Goal: Find specific page/section: Find specific page/section

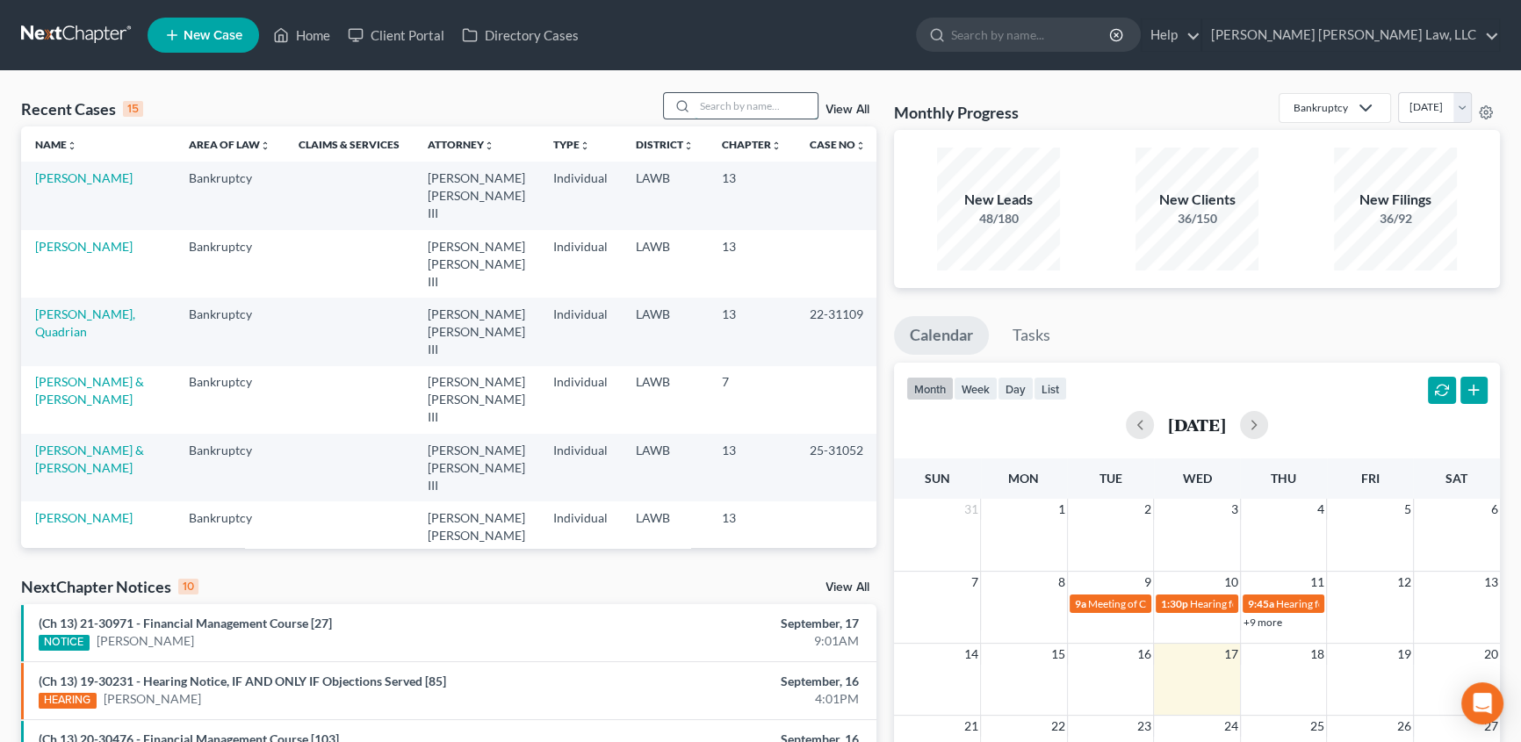
click at [704, 109] on input "search" at bounding box center [756, 105] width 123 height 25
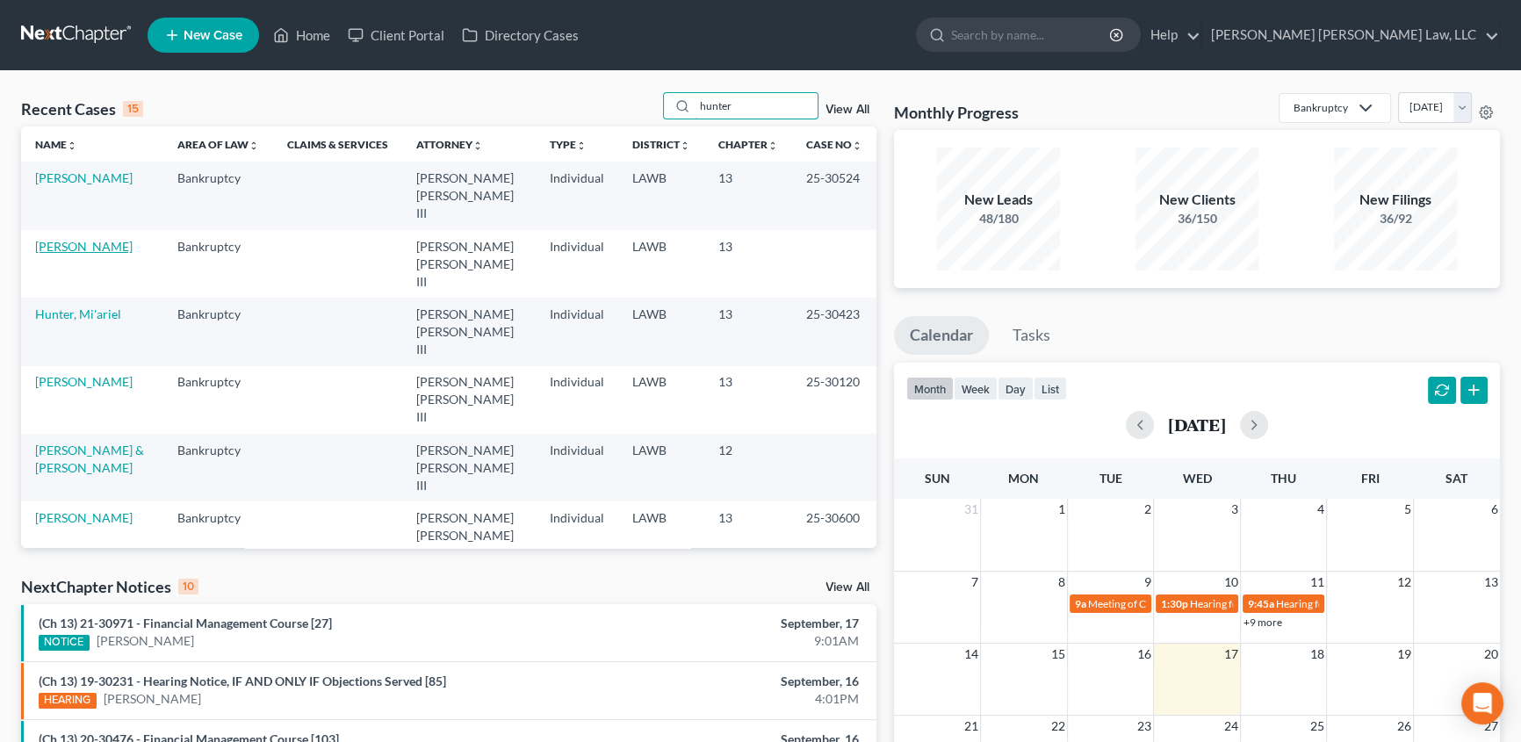
type input "hunter"
click at [79, 239] on link "[PERSON_NAME]" at bounding box center [83, 246] width 97 height 15
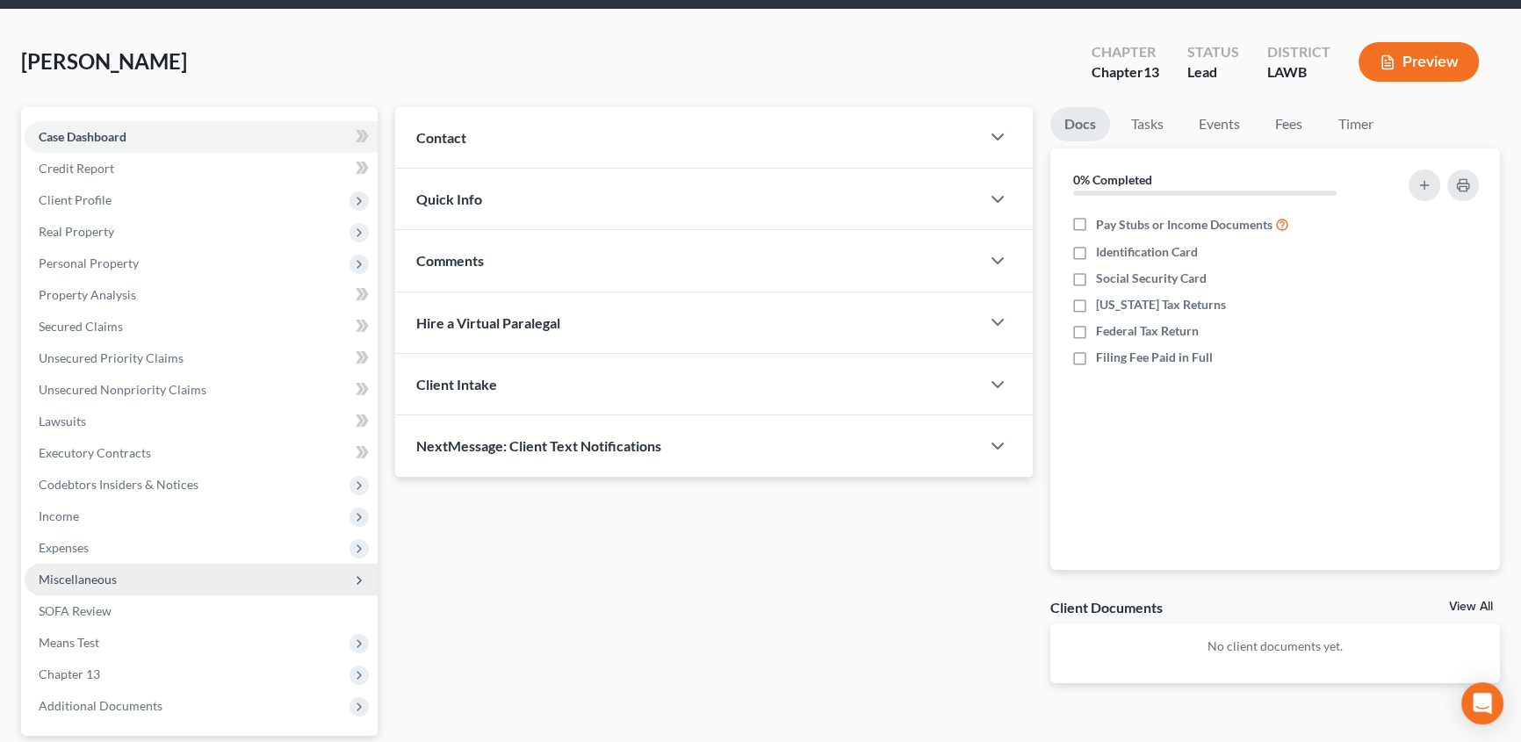
scroll to position [79, 0]
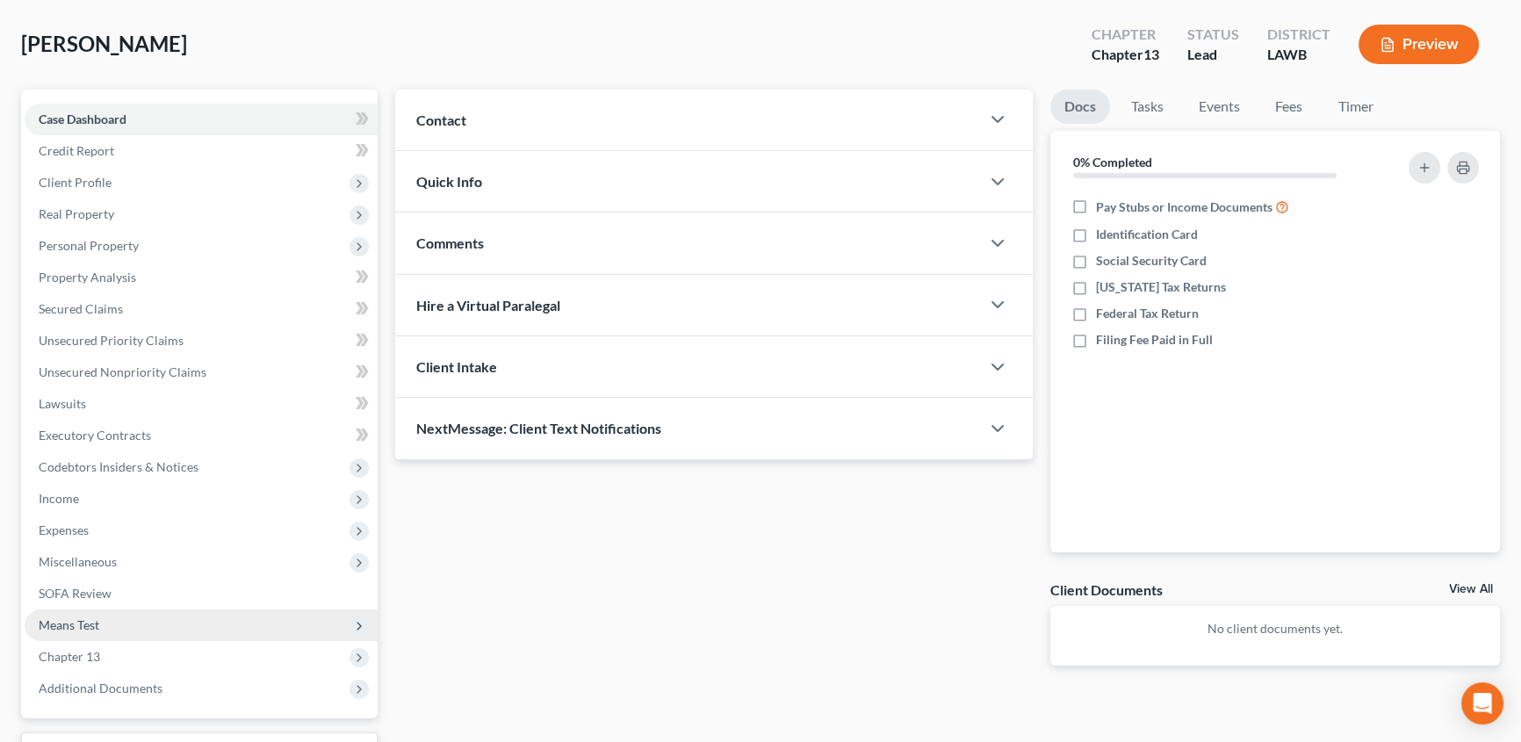
click at [95, 625] on span "Means Test" at bounding box center [69, 624] width 61 height 15
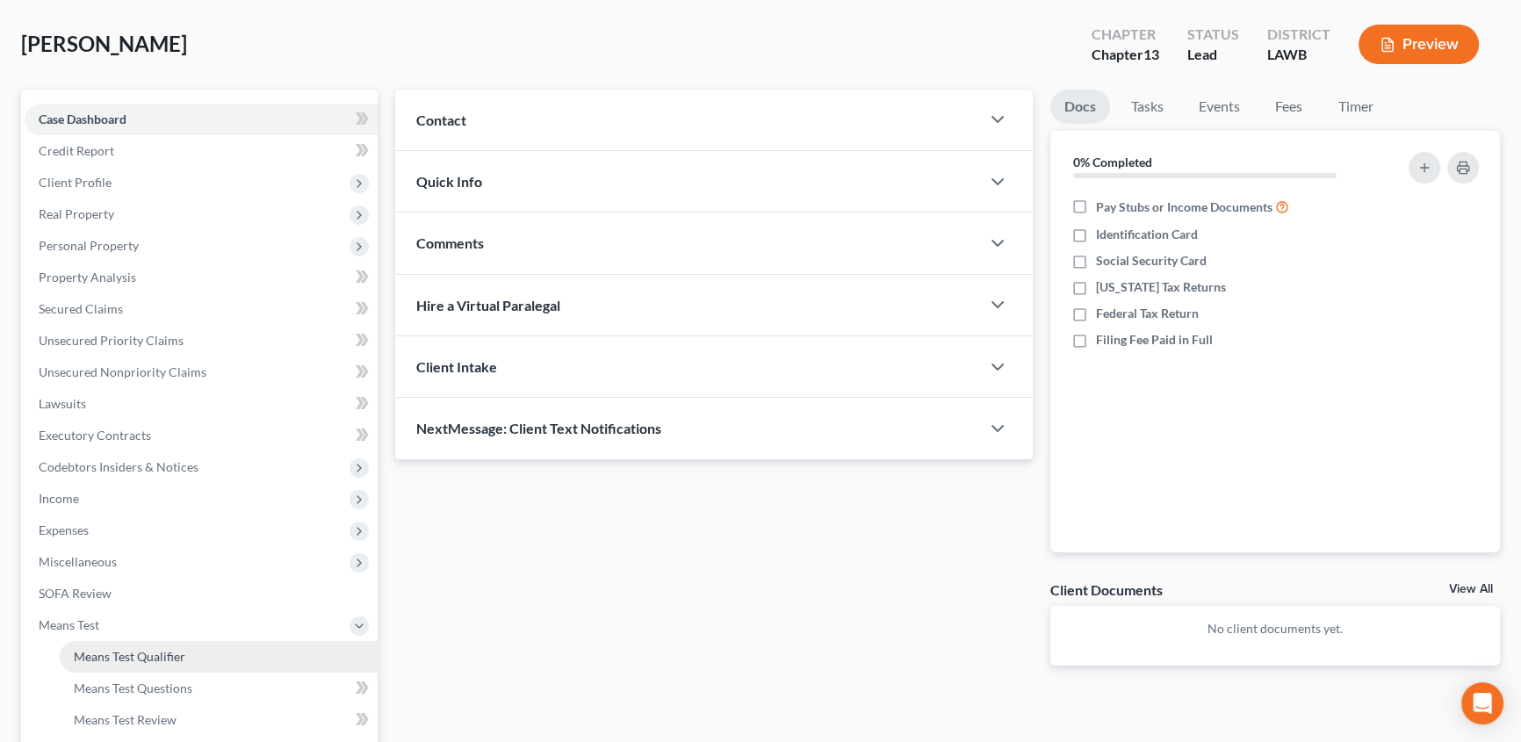
drag, startPoint x: 111, startPoint y: 650, endPoint x: 747, endPoint y: 599, distance: 637.9
click at [112, 650] on span "Means Test Qualifier" at bounding box center [130, 656] width 112 height 15
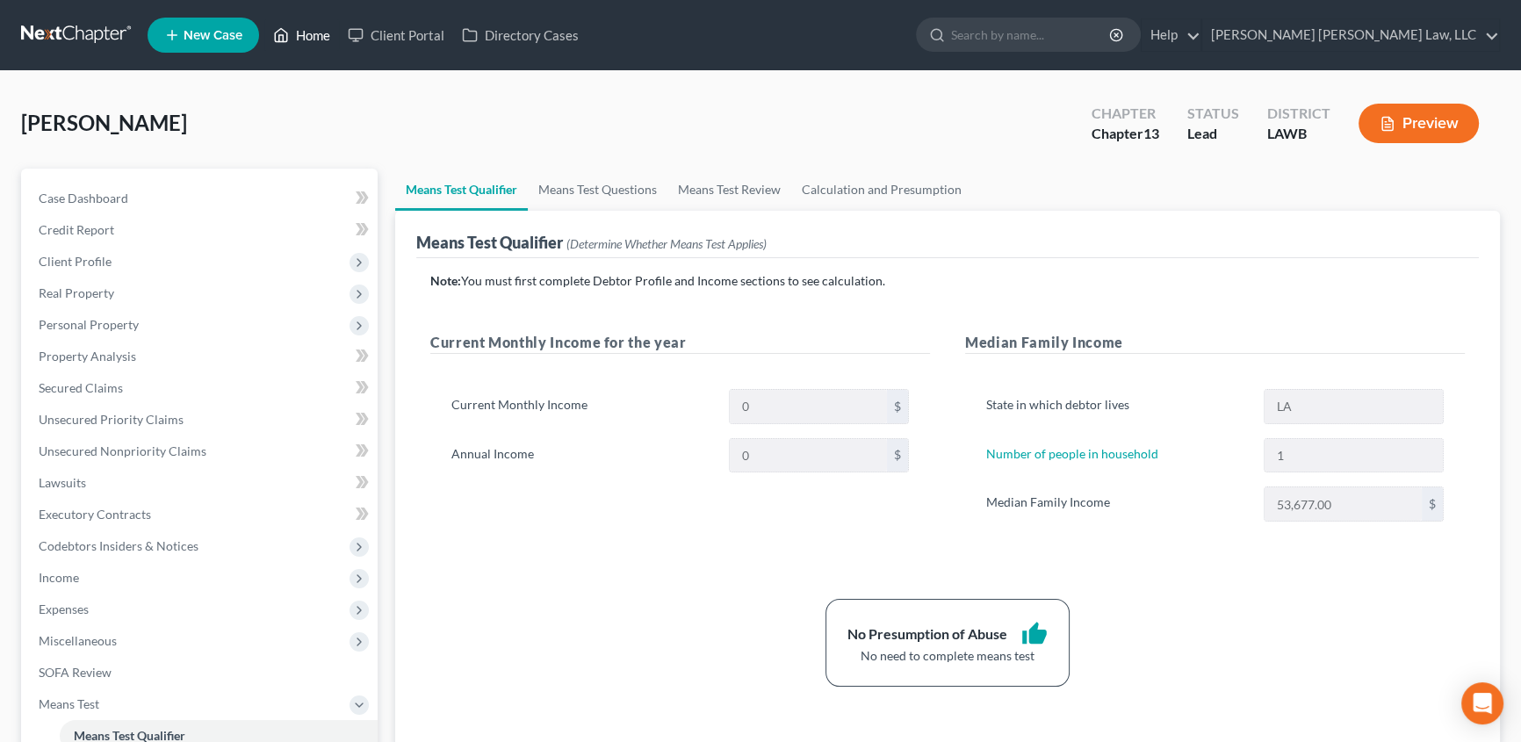
drag, startPoint x: 299, startPoint y: 35, endPoint x: 307, endPoint y: 80, distance: 45.5
click at [299, 35] on link "Home" at bounding box center [301, 35] width 75 height 32
